Goal: Task Accomplishment & Management: Use online tool/utility

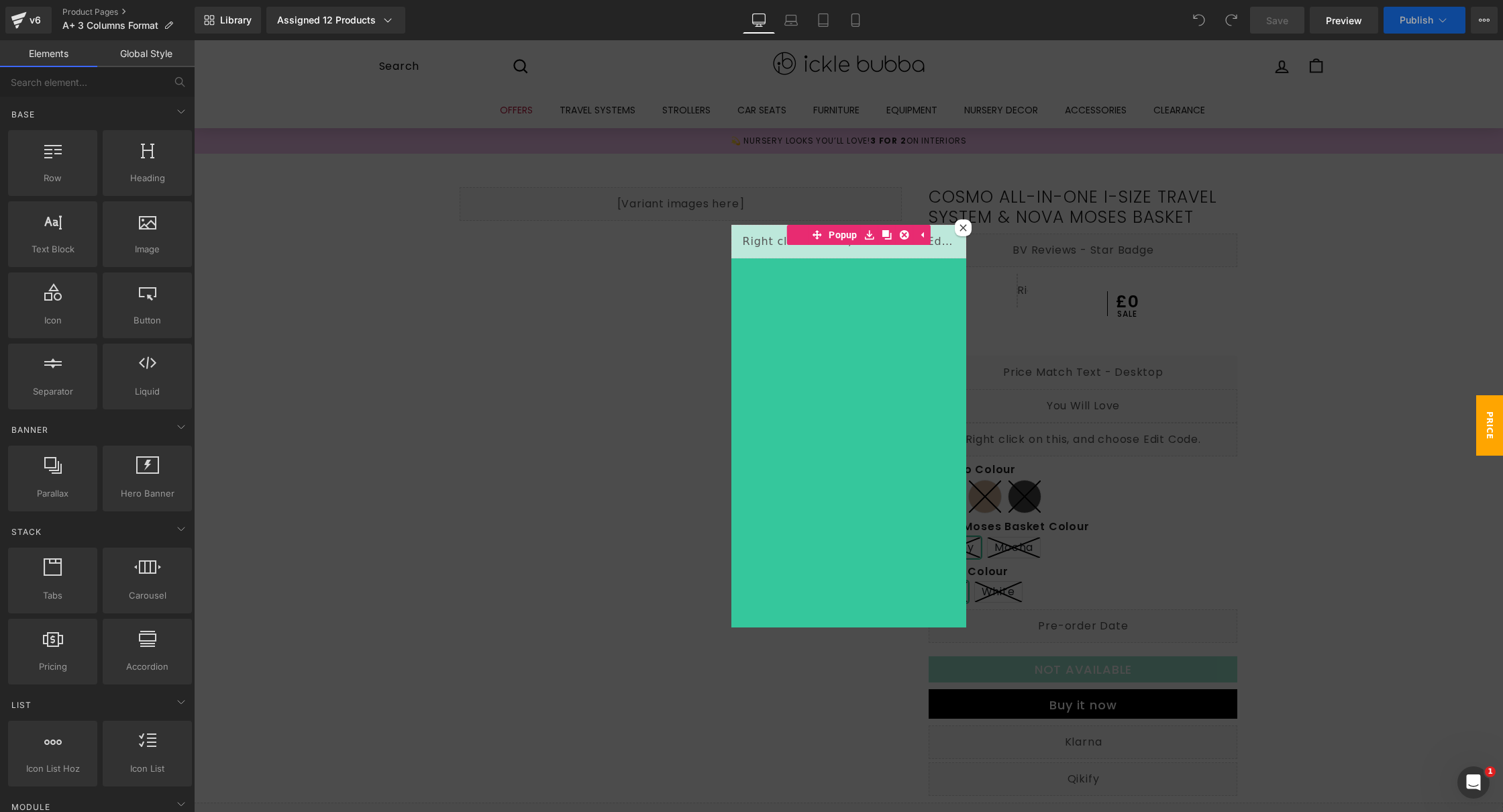
click at [959, 227] on icon at bounding box center [963, 228] width 7 height 7
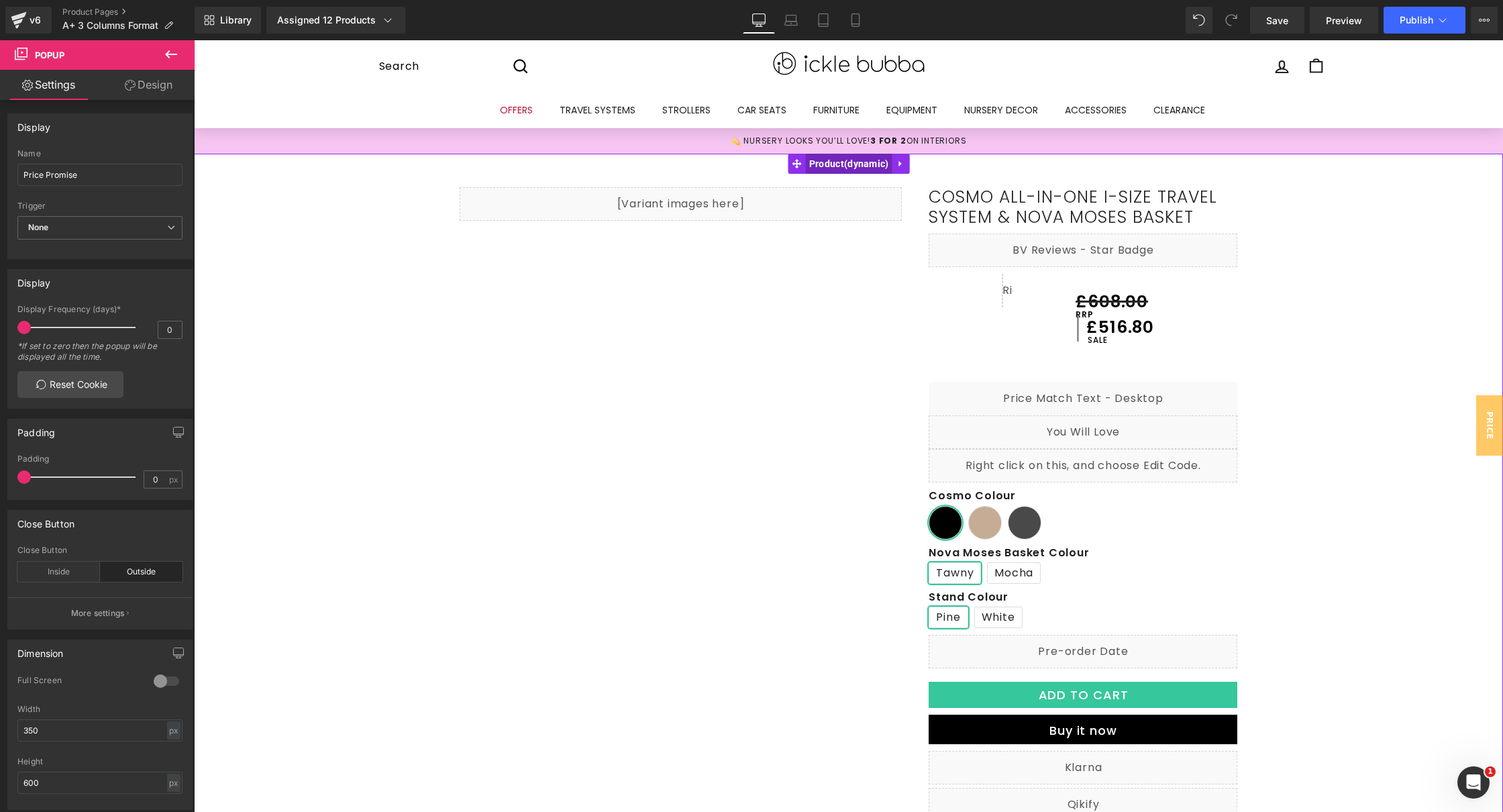
click at [832, 163] on span "Product" at bounding box center [849, 164] width 86 height 20
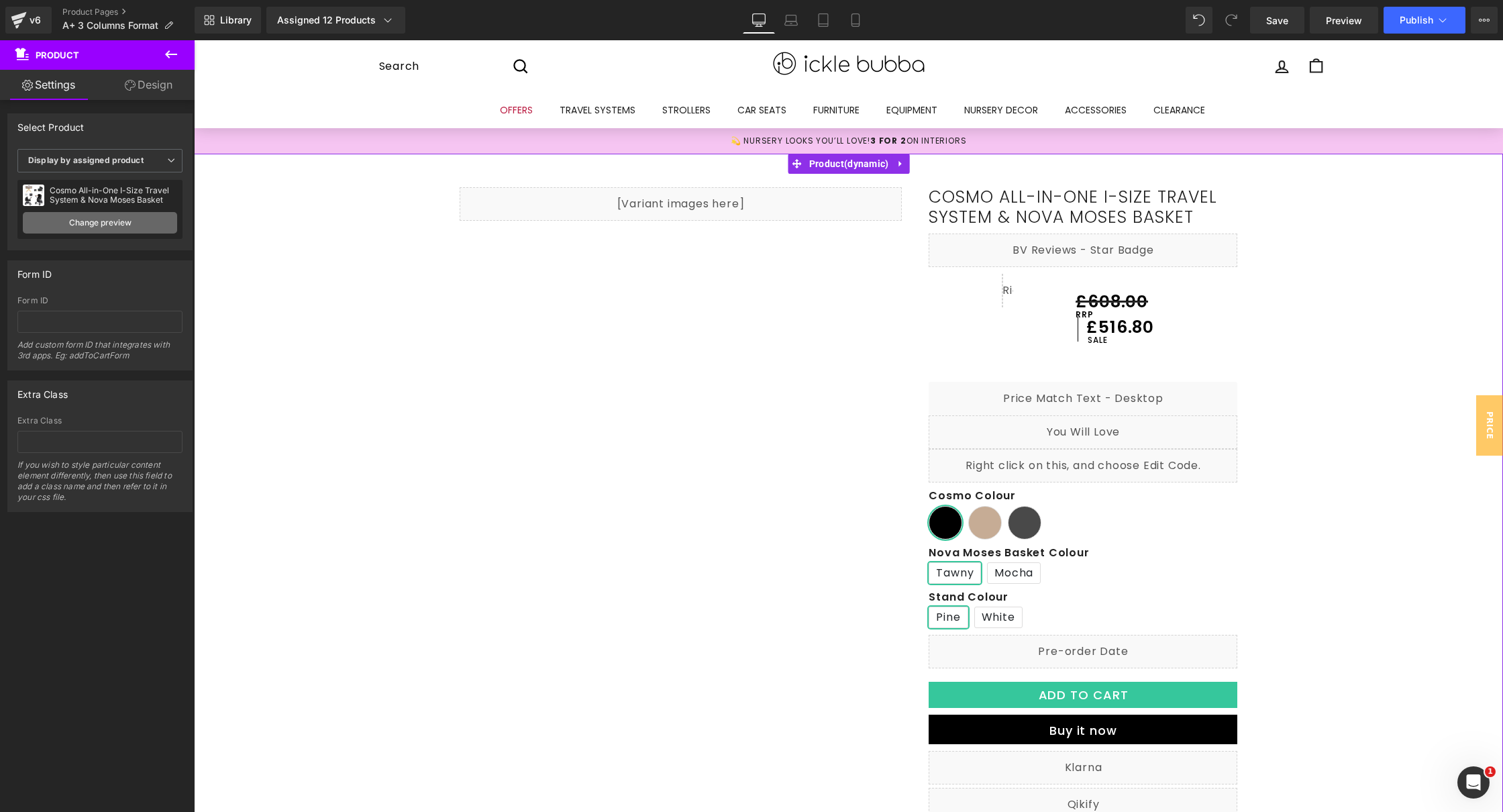
click at [88, 219] on link "Change preview" at bounding box center [99, 222] width 154 height 21
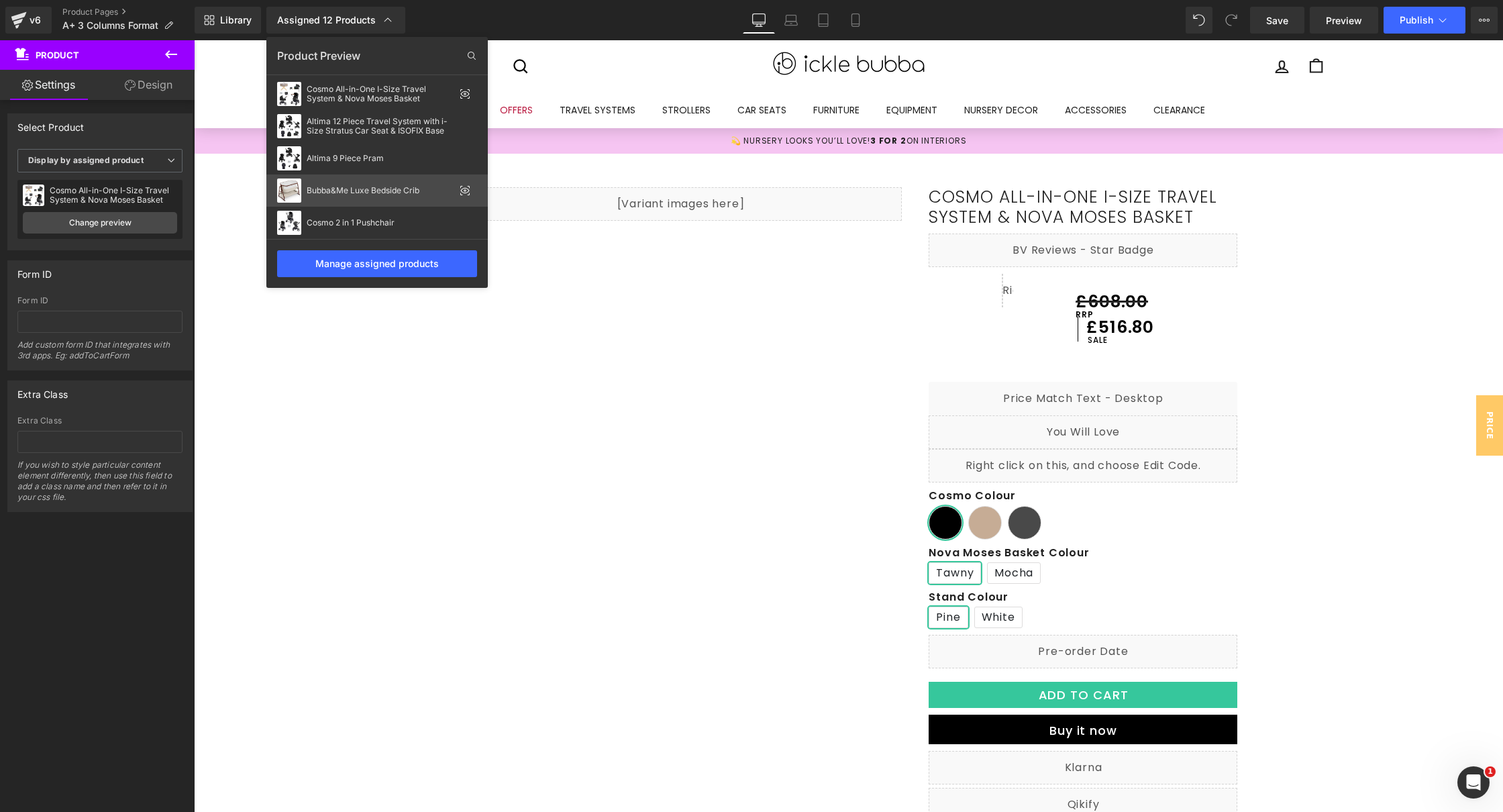
click at [395, 190] on div "Bubba&Me Luxe Bedside Crib" at bounding box center [380, 190] width 148 height 10
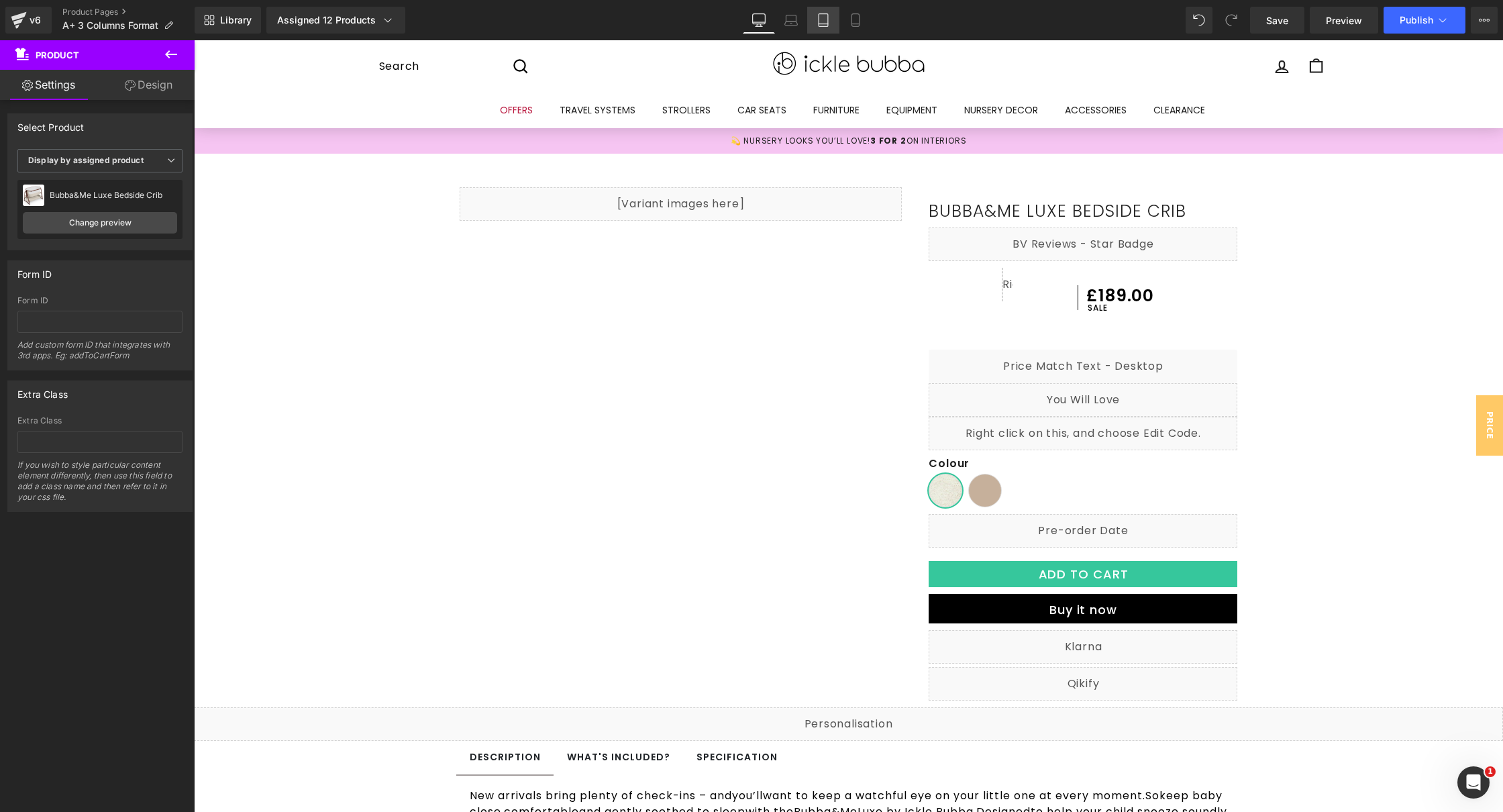
click at [830, 17] on link "Tablet" at bounding box center [823, 20] width 32 height 27
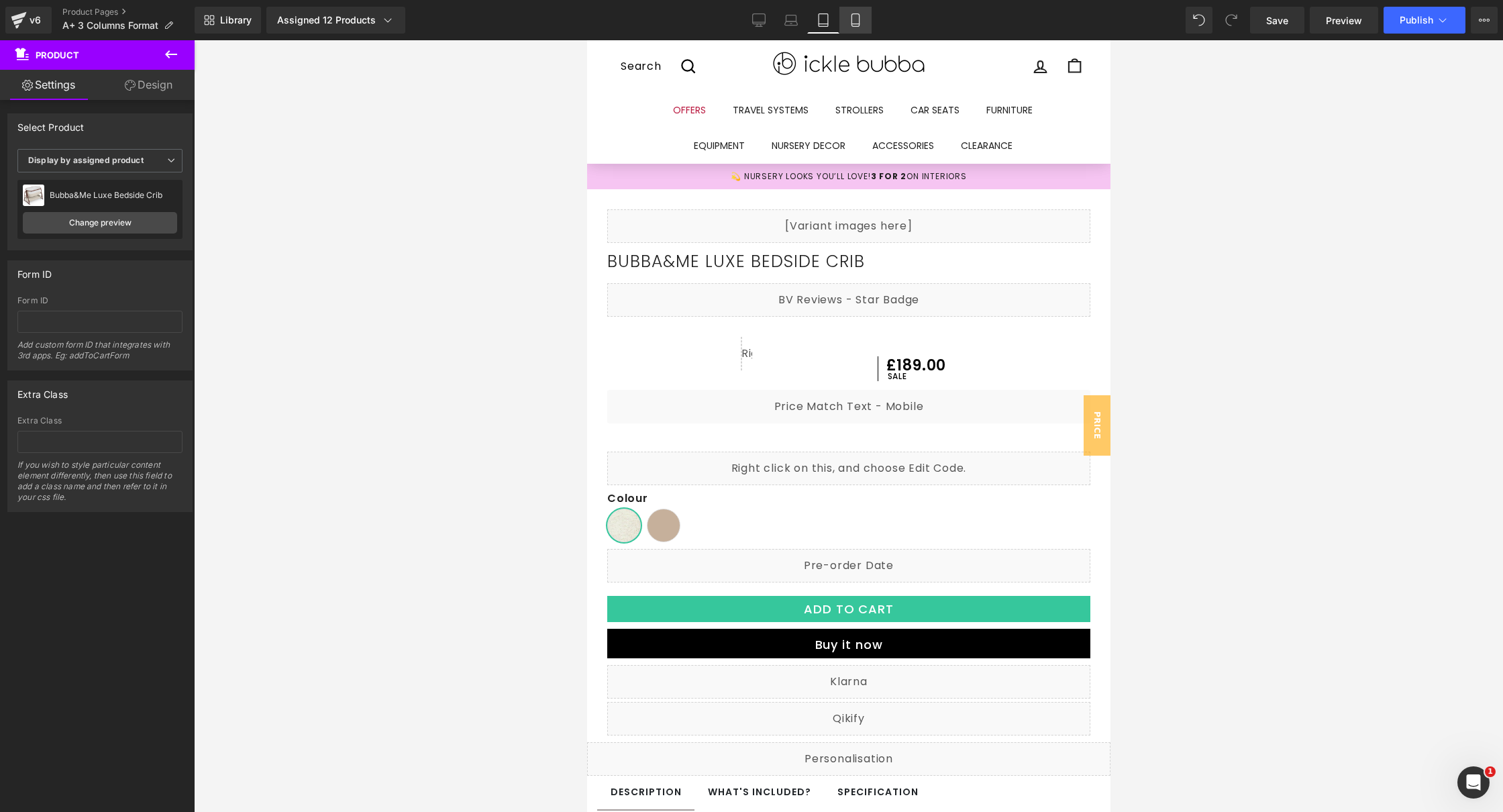
click at [854, 15] on icon at bounding box center [855, 20] width 13 height 13
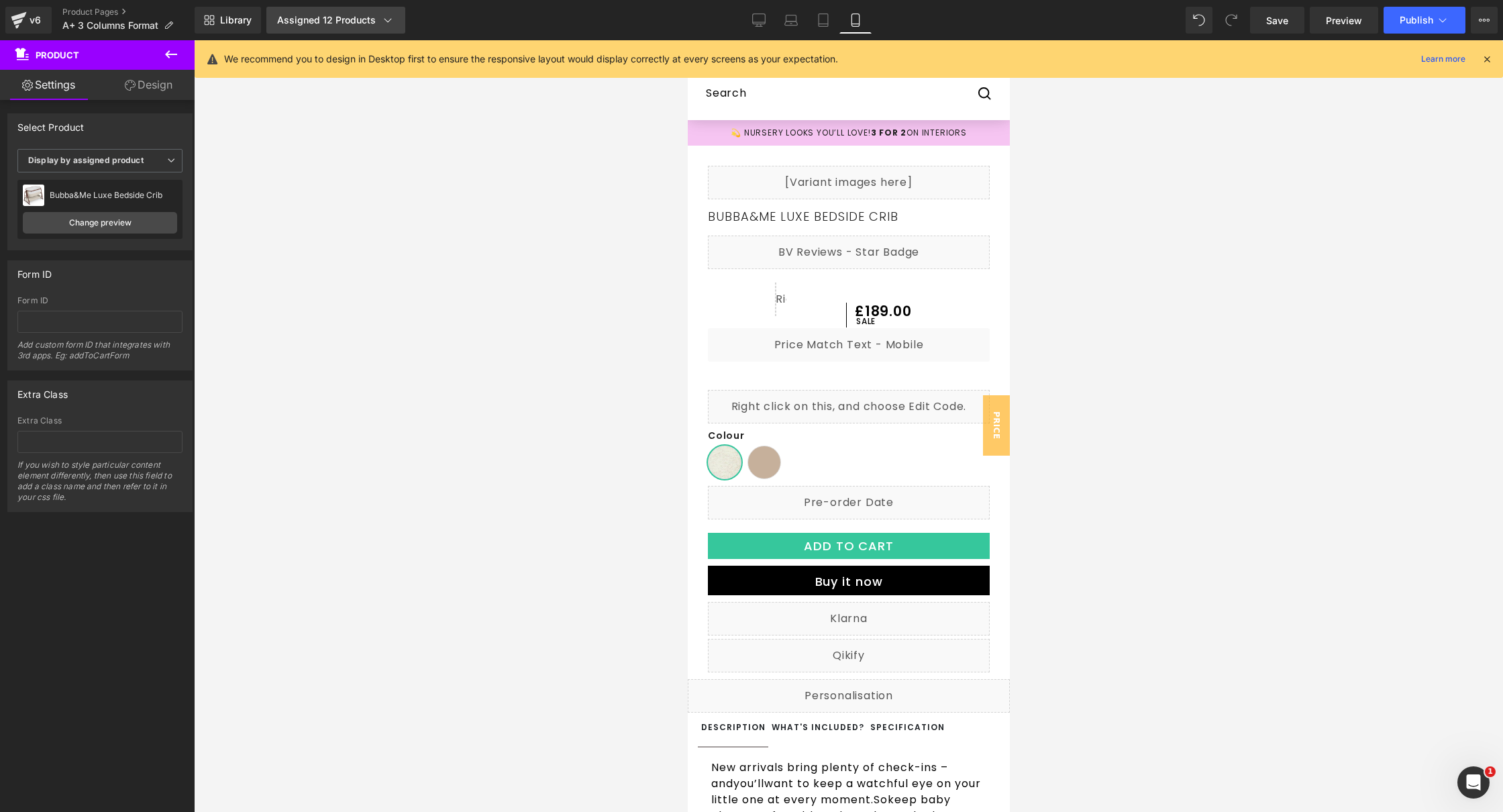
click at [354, 12] on link "Assigned 12 Products" at bounding box center [336, 20] width 139 height 27
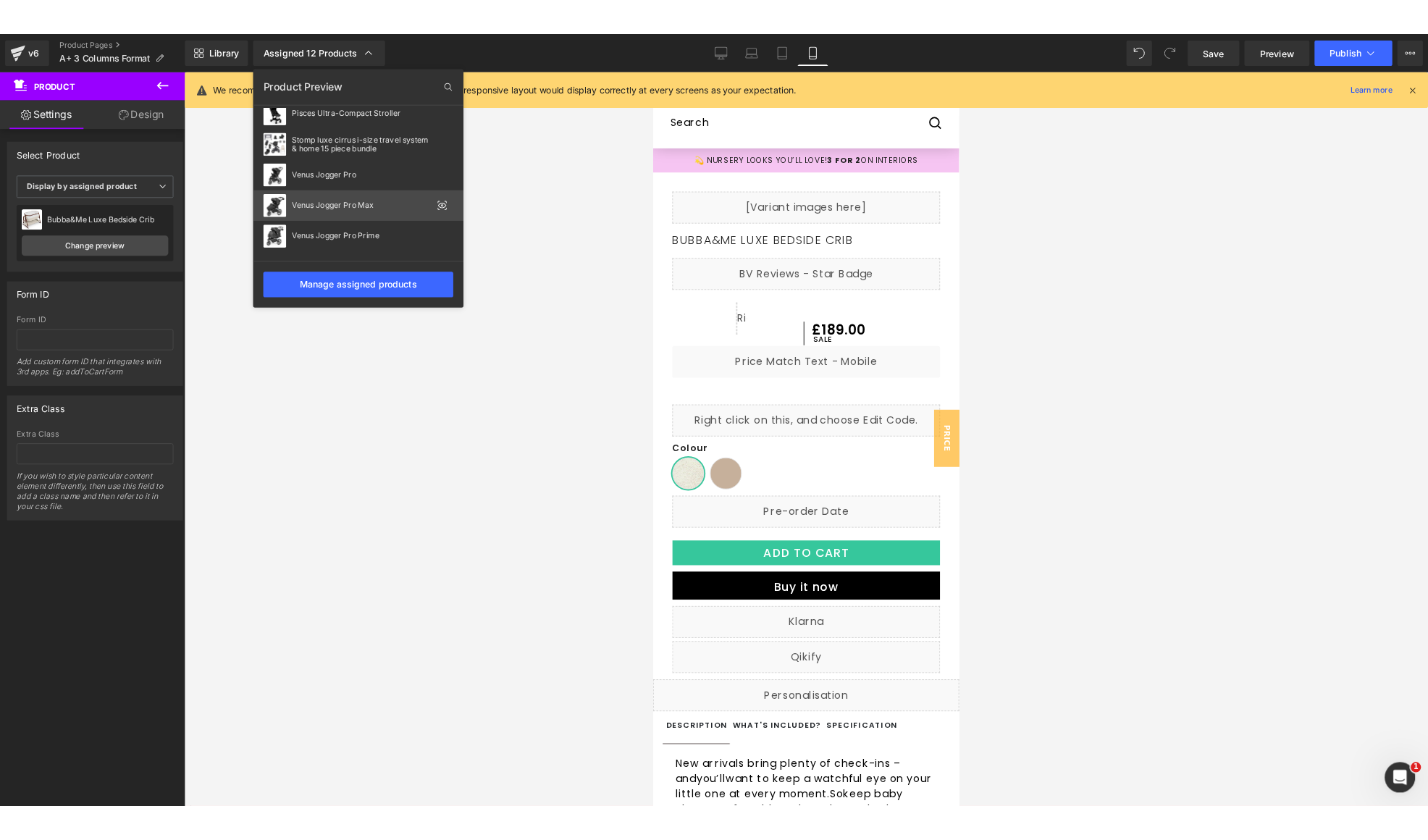
scroll to position [114, 0]
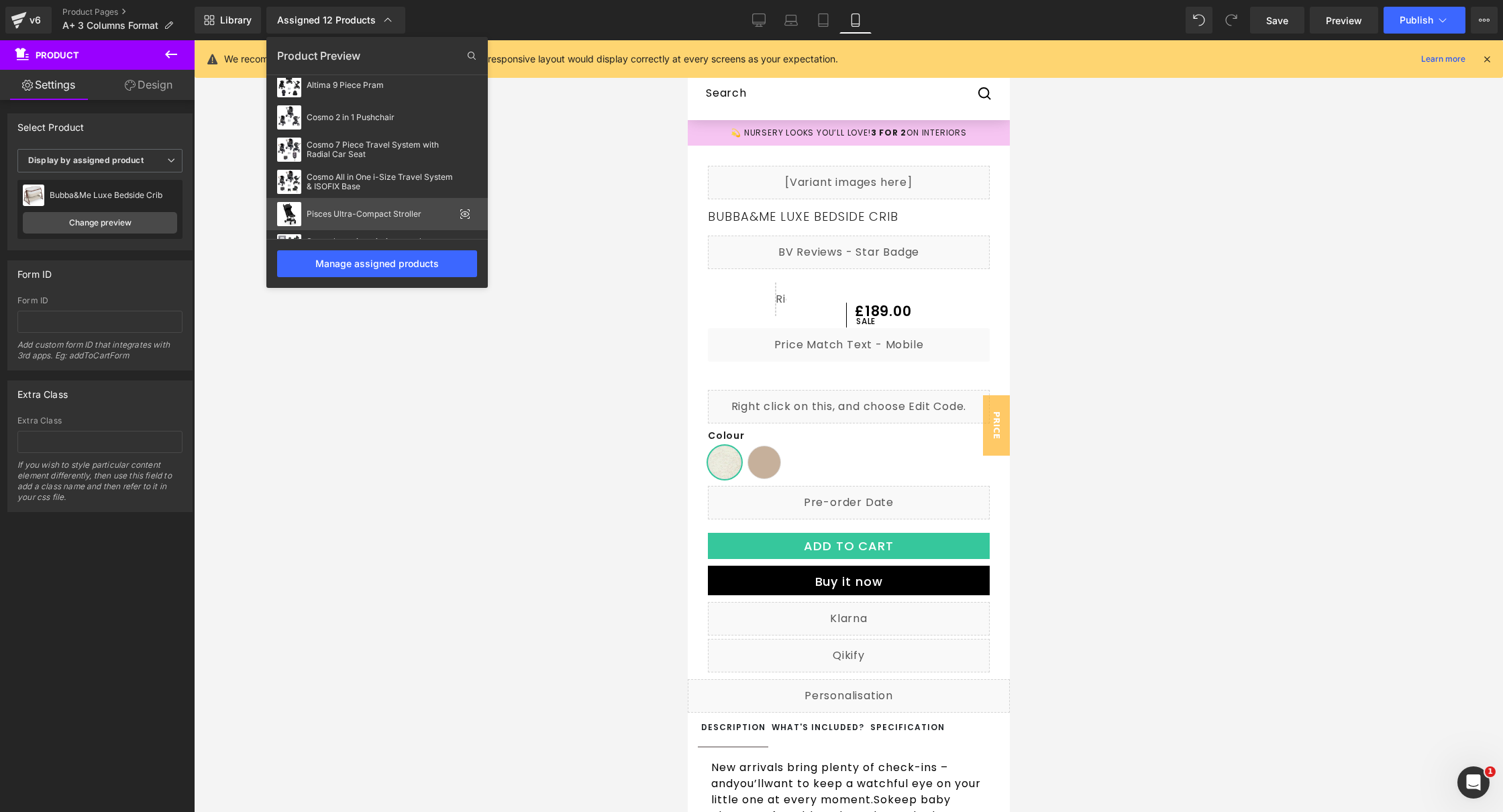
click at [465, 215] on icon at bounding box center [465, 213] width 11 height 11
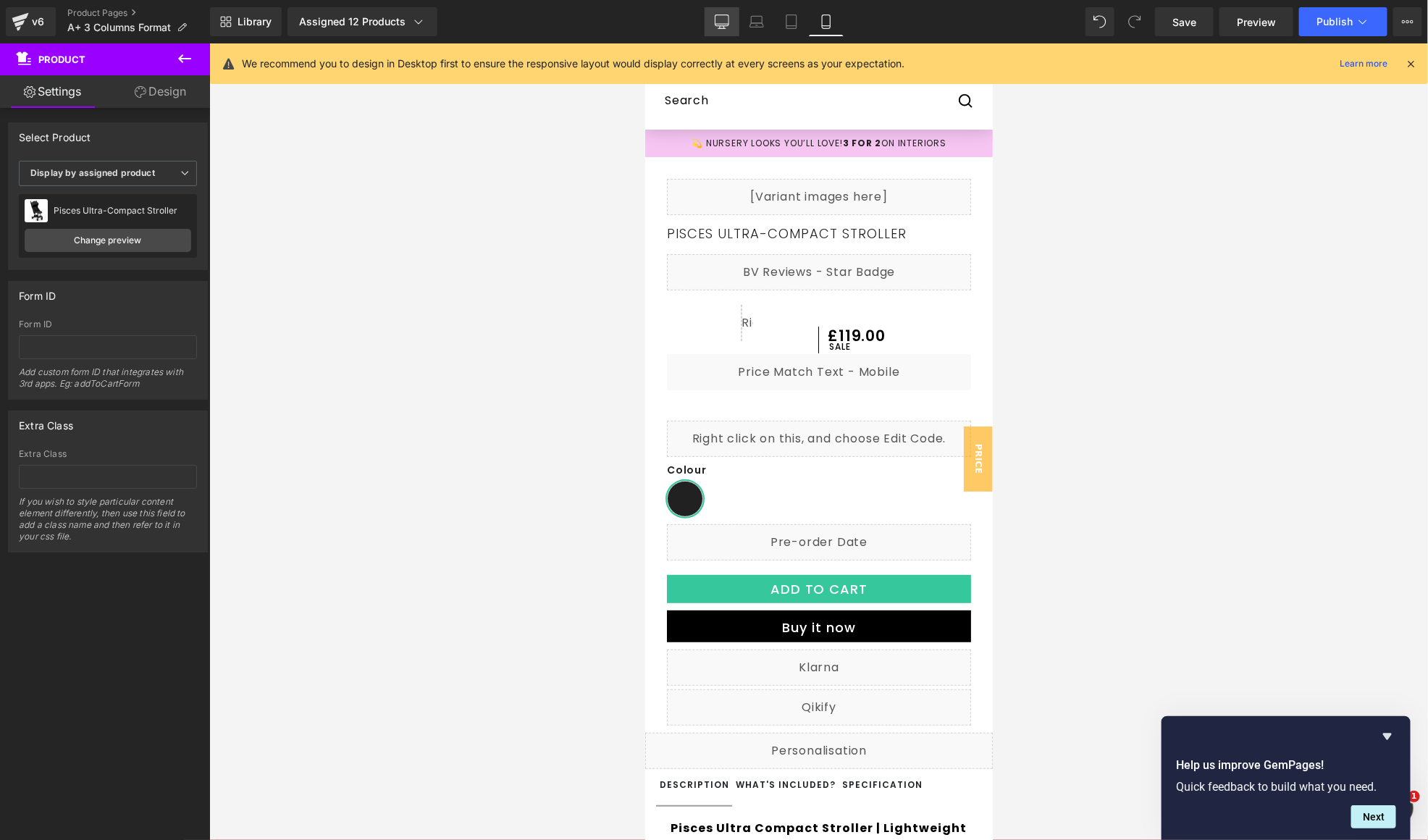
click at [712, 22] on link "Desktop" at bounding box center [722, 21] width 35 height 29
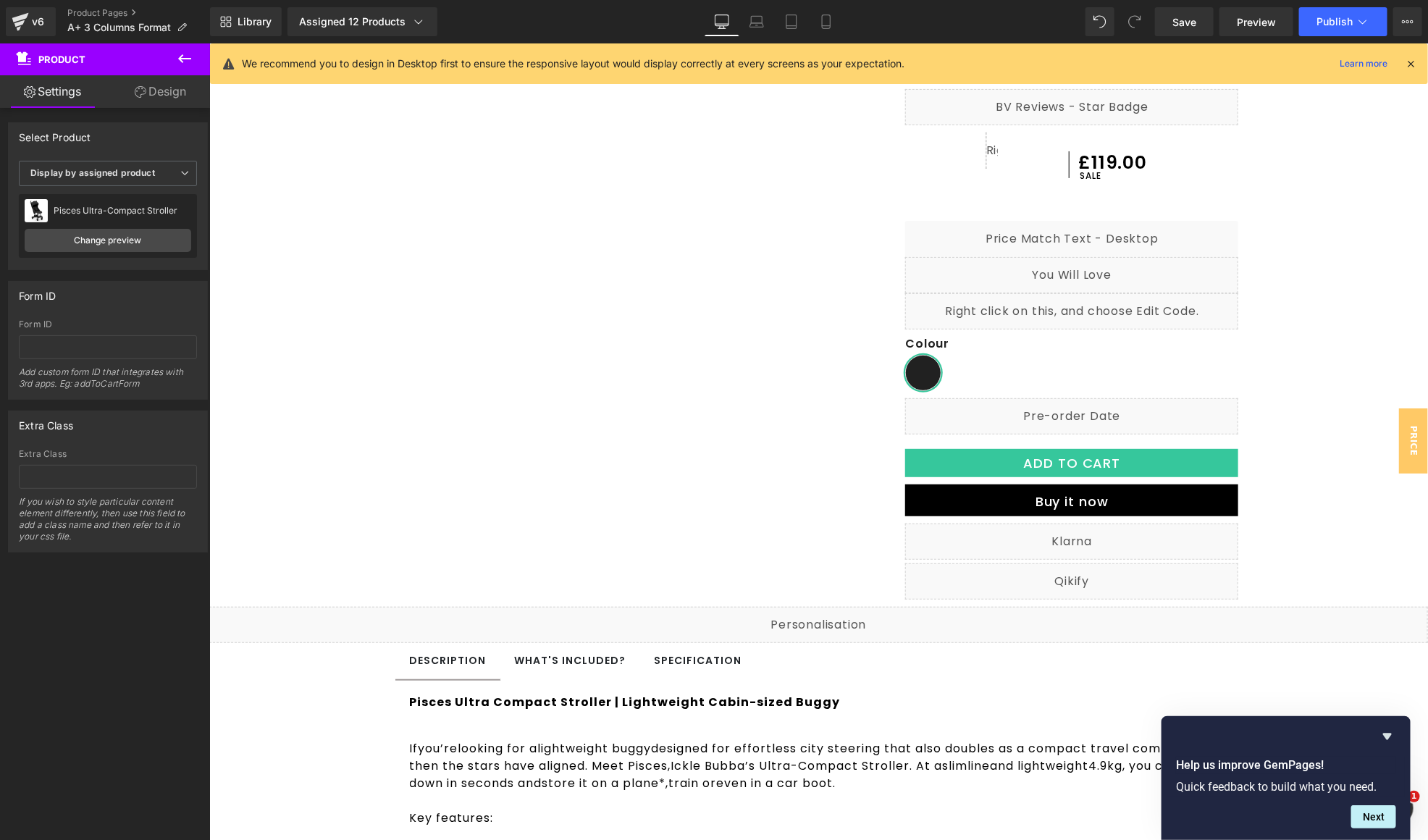
scroll to position [0, 0]
